Goal: Information Seeking & Learning: Learn about a topic

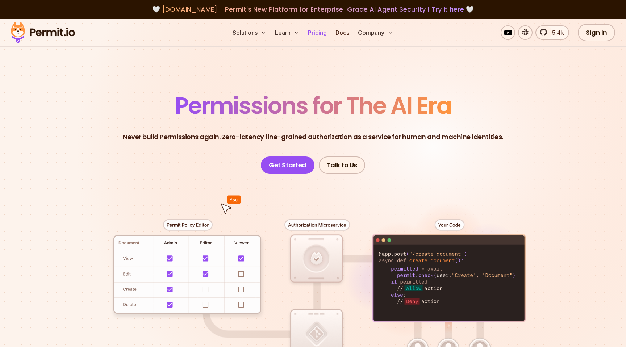
click at [326, 32] on link "Pricing" at bounding box center [317, 32] width 25 height 14
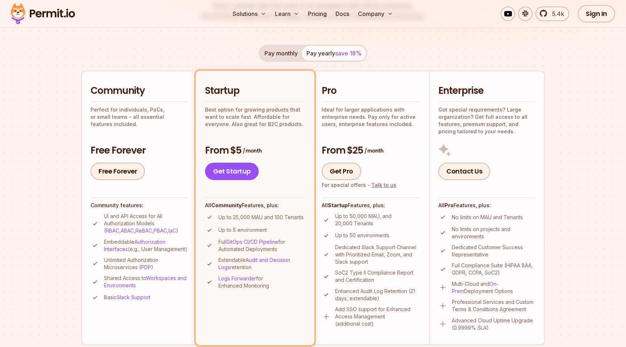
scroll to position [122, 0]
click at [281, 54] on button "Pay monthly" at bounding box center [281, 54] width 42 height 14
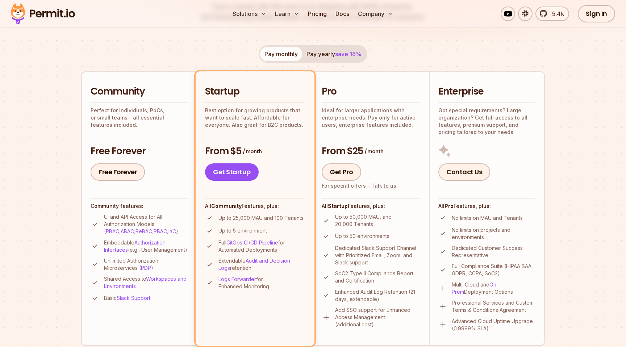
click at [323, 54] on button "Pay yearly save 18%" at bounding box center [334, 54] width 64 height 14
click at [294, 54] on button "Pay monthly" at bounding box center [281, 54] width 42 height 14
click at [326, 55] on button "Pay yearly save 18%" at bounding box center [334, 54] width 64 height 14
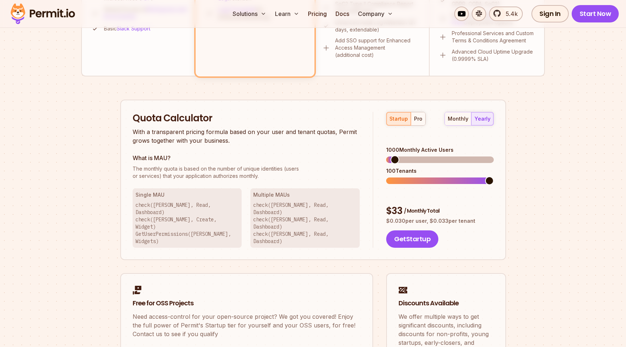
scroll to position [397, 0]
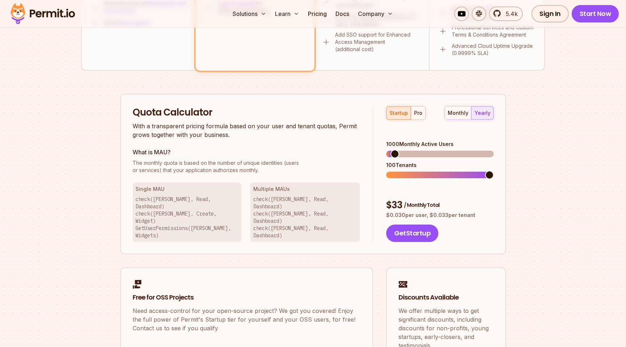
click at [399, 150] on span at bounding box center [394, 154] width 9 height 9
click at [386, 150] on span at bounding box center [390, 154] width 9 height 9
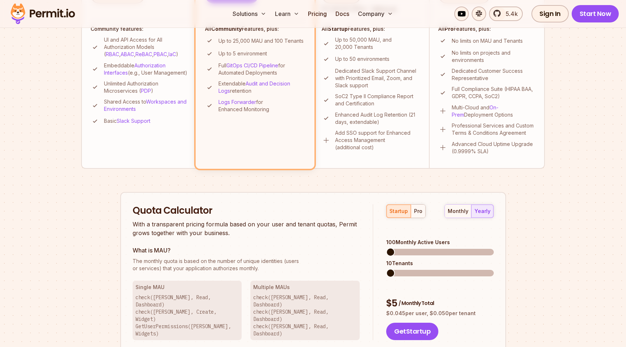
scroll to position [271, 0]
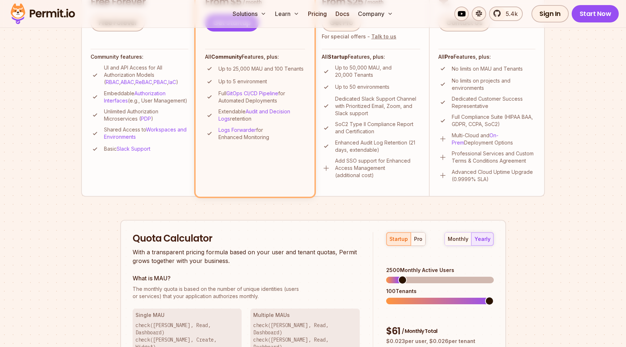
click at [399, 276] on span at bounding box center [402, 280] width 9 height 9
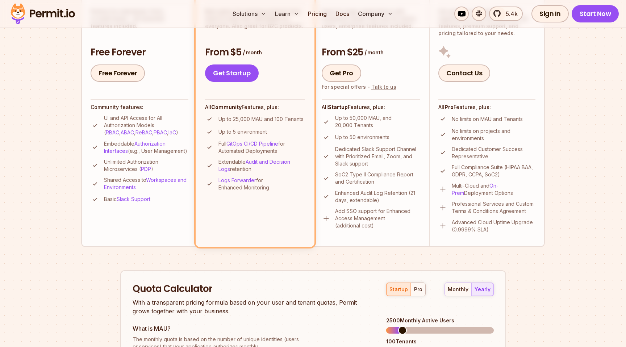
scroll to position [220, 0]
click at [390, 326] on span at bounding box center [394, 330] width 9 height 9
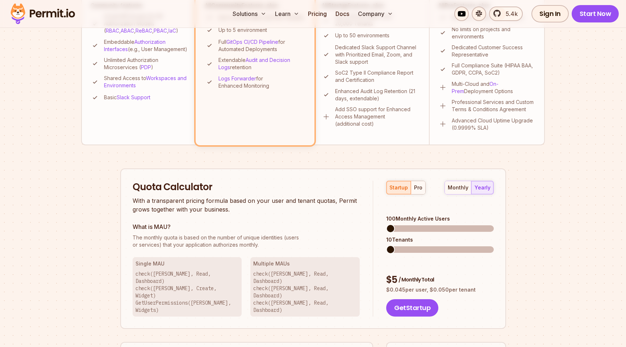
scroll to position [350, 0]
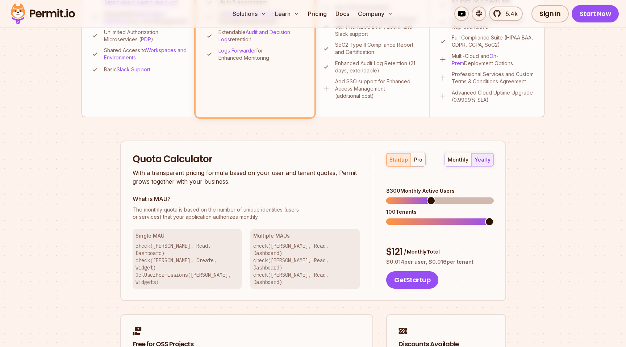
click at [430, 196] on span at bounding box center [431, 200] width 9 height 9
click at [561, 205] on section "Permit Pricing From Free to Predictable Scaling From a startup with 100 users t…" at bounding box center [313, 61] width 626 height 784
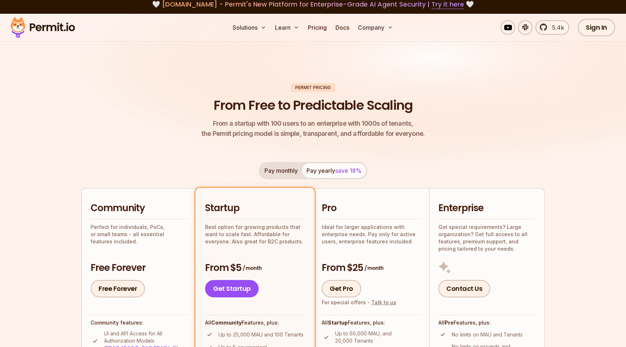
scroll to position [0, 0]
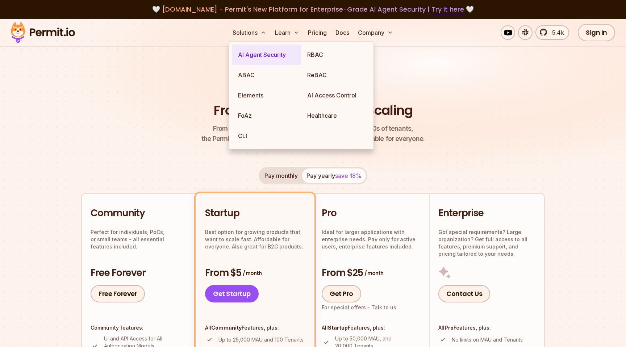
click at [258, 53] on link "AI Agent Security" at bounding box center [266, 55] width 69 height 20
click at [255, 74] on link "ABAC" at bounding box center [266, 75] width 69 height 20
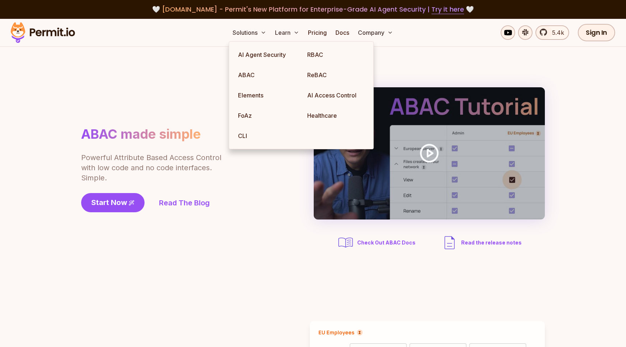
click at [155, 109] on div "ABAC made simple Powerful Attribute Based Access Control with low code and no c…" at bounding box center [313, 169] width 464 height 164
